Goal: Complete application form

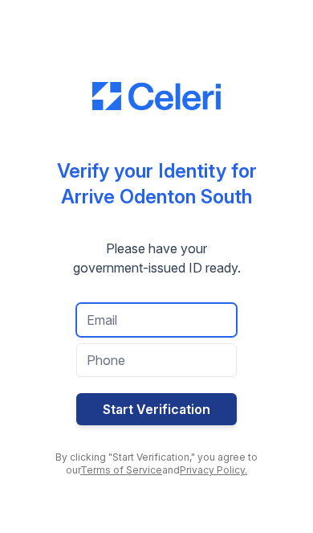
click at [96, 321] on input "email" at bounding box center [156, 320] width 161 height 34
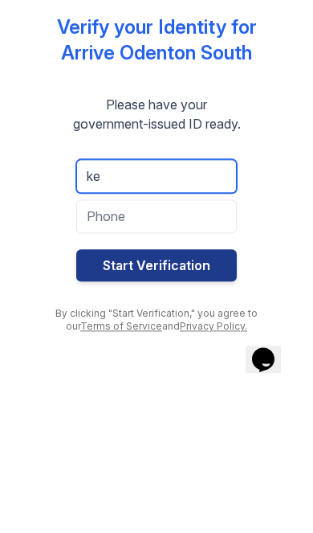
type input "k"
type input "[EMAIL_ADDRESS][DOMAIN_NAME]"
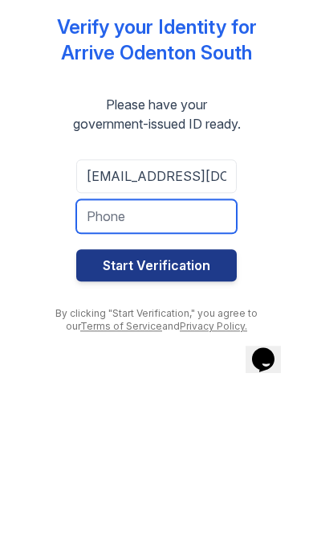
click at [203, 343] on input "tel" at bounding box center [156, 360] width 161 height 34
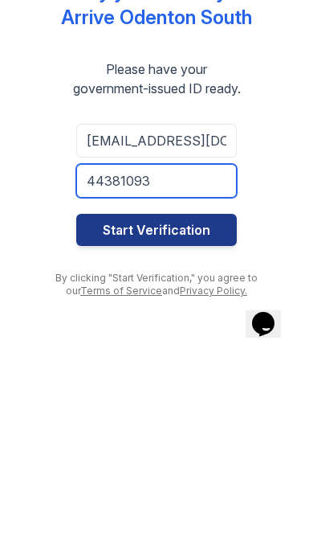
type input "44381093"
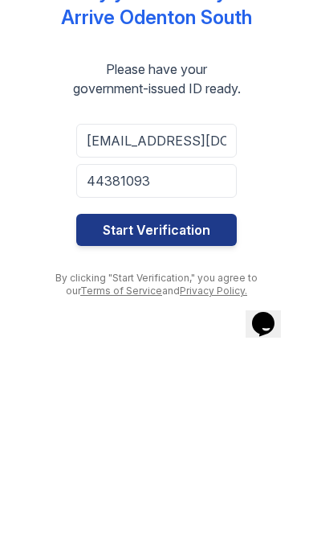
click at [185, 393] on button "Start Verification" at bounding box center [156, 409] width 161 height 32
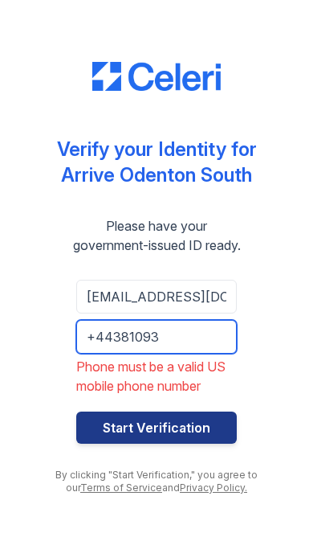
click at [210, 342] on input "+44381093" at bounding box center [156, 337] width 161 height 34
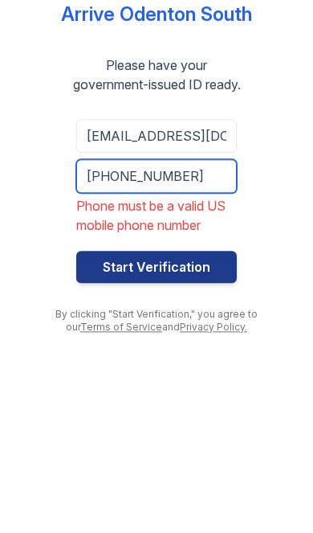
type input "[PHONE_NUMBER]"
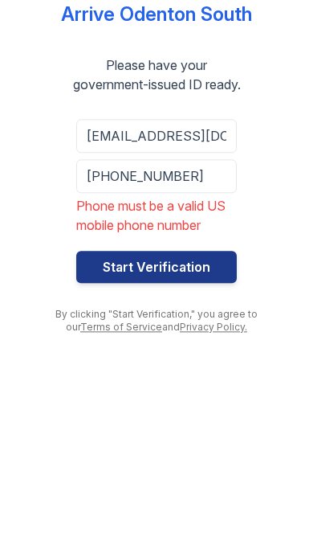
click at [195, 412] on button "Start Verification" at bounding box center [156, 428] width 161 height 32
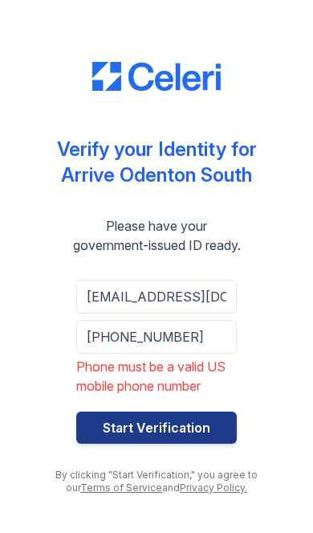
click at [183, 433] on button "Start Verification" at bounding box center [156, 428] width 161 height 32
click at [183, 424] on button "Start Verification" at bounding box center [156, 428] width 161 height 32
click at [175, 417] on button "Start Verification" at bounding box center [156, 428] width 161 height 32
click at [187, 424] on button "Start Verification" at bounding box center [156, 428] width 161 height 32
click at [182, 428] on button "Start Verification" at bounding box center [156, 428] width 161 height 32
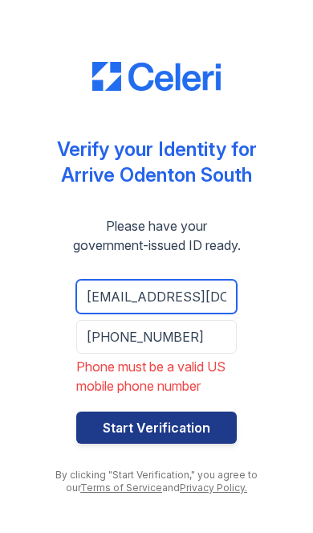
click at [189, 296] on input "[EMAIL_ADDRESS][DOMAIN_NAME]" at bounding box center [156, 297] width 161 height 34
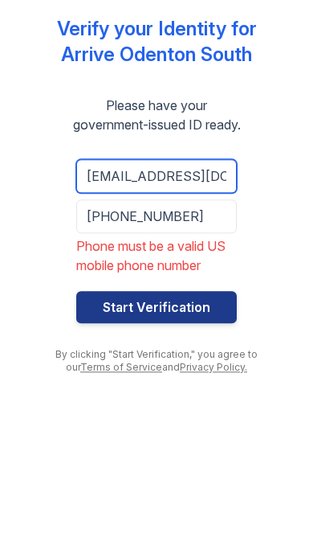
type input "[EMAIL_ADDRESS][DOMAIN_NAME]"
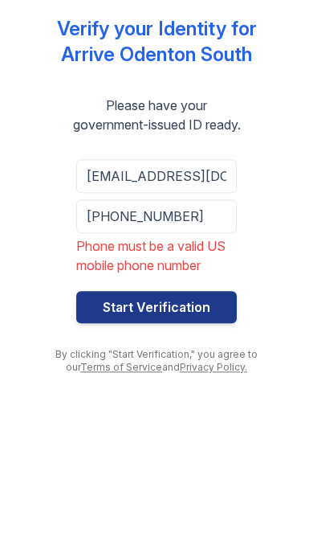
click at [190, 412] on button "Start Verification" at bounding box center [156, 428] width 161 height 32
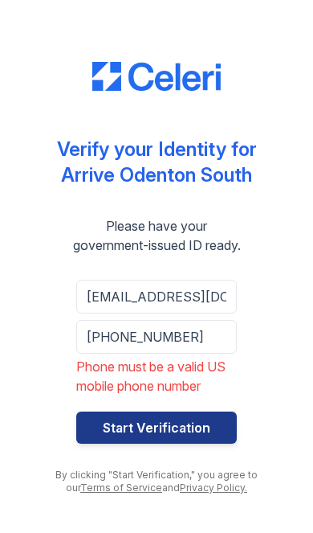
click at [193, 420] on button "Start Verification" at bounding box center [156, 428] width 161 height 32
click at [109, 440] on button "Start Verification" at bounding box center [156, 428] width 161 height 32
click at [104, 420] on button "Start Verification" at bounding box center [156, 428] width 161 height 32
click at [228, 347] on input "[PHONE_NUMBER]" at bounding box center [156, 337] width 161 height 34
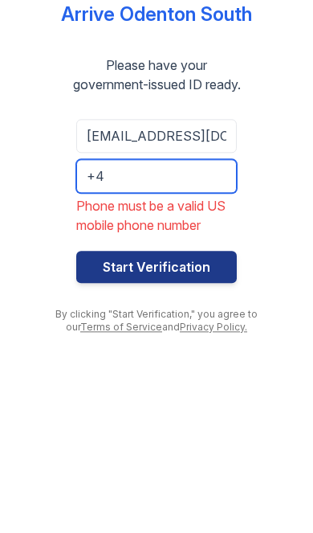
type input "+"
type input "4438100093"
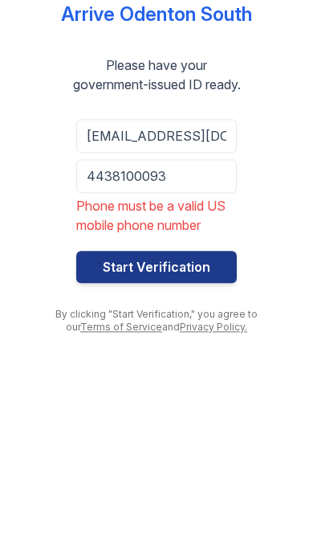
click at [185, 412] on button "Start Verification" at bounding box center [156, 428] width 161 height 32
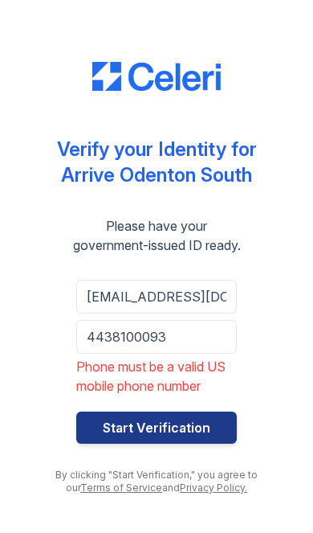
click at [193, 424] on button "Start Verification" at bounding box center [156, 428] width 161 height 32
